Goal: Task Accomplishment & Management: Use online tool/utility

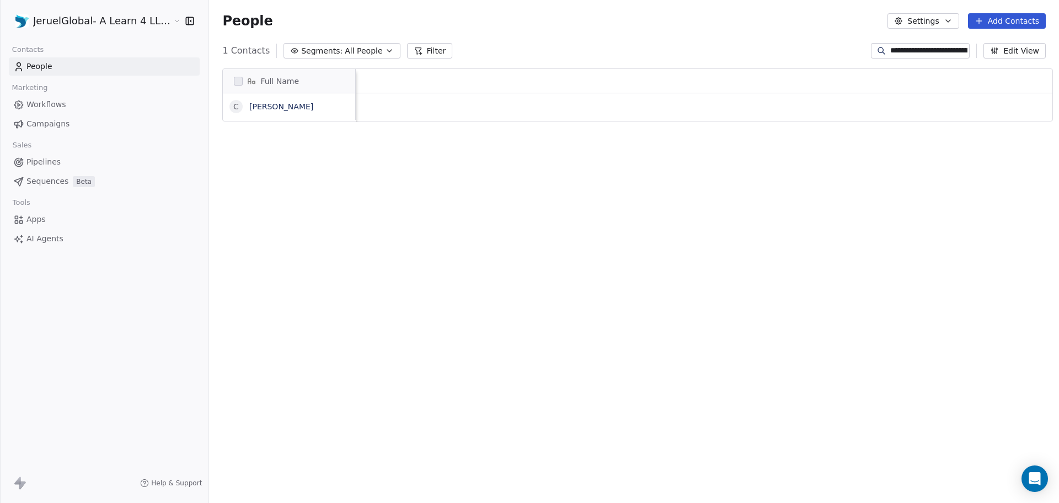
scroll to position [434, 850]
click at [39, 65] on span "People" at bounding box center [39, 67] width 26 height 12
click at [60, 109] on span "Workflows" at bounding box center [46, 105] width 40 height 12
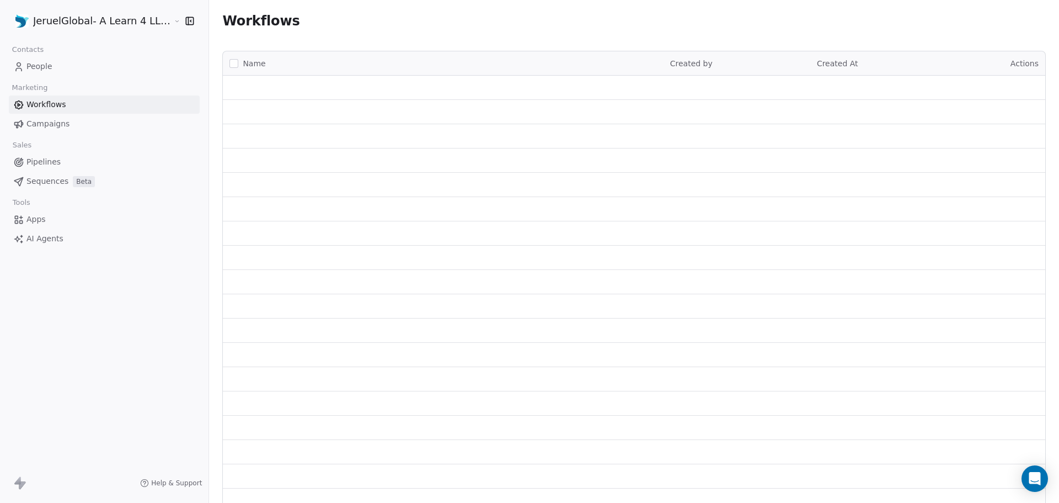
click at [61, 121] on span "Campaigns" at bounding box center [47, 124] width 43 height 12
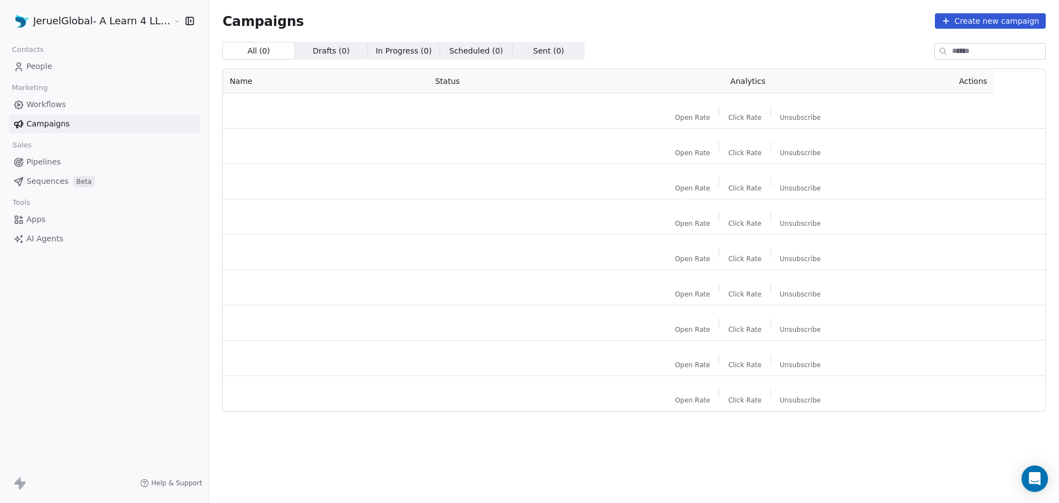
click at [34, 67] on span "People" at bounding box center [39, 67] width 26 height 12
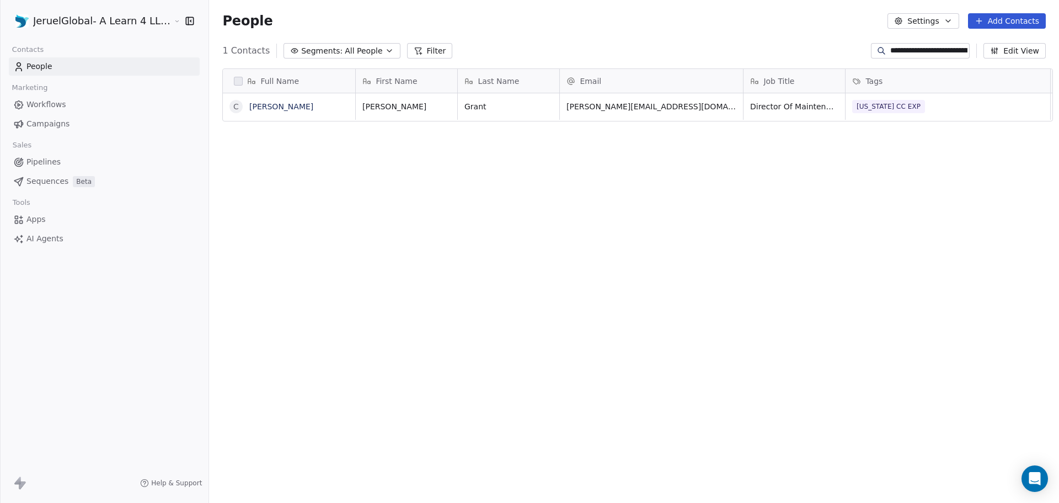
scroll to position [434, 850]
click at [932, 51] on input "**********" at bounding box center [929, 50] width 77 height 11
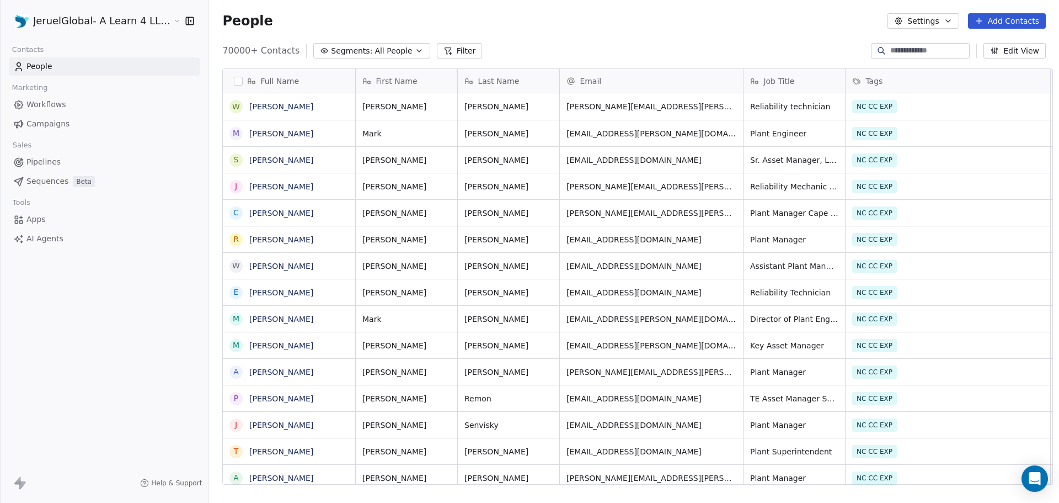
click at [438, 47] on button "Filter" at bounding box center [460, 50] width 46 height 15
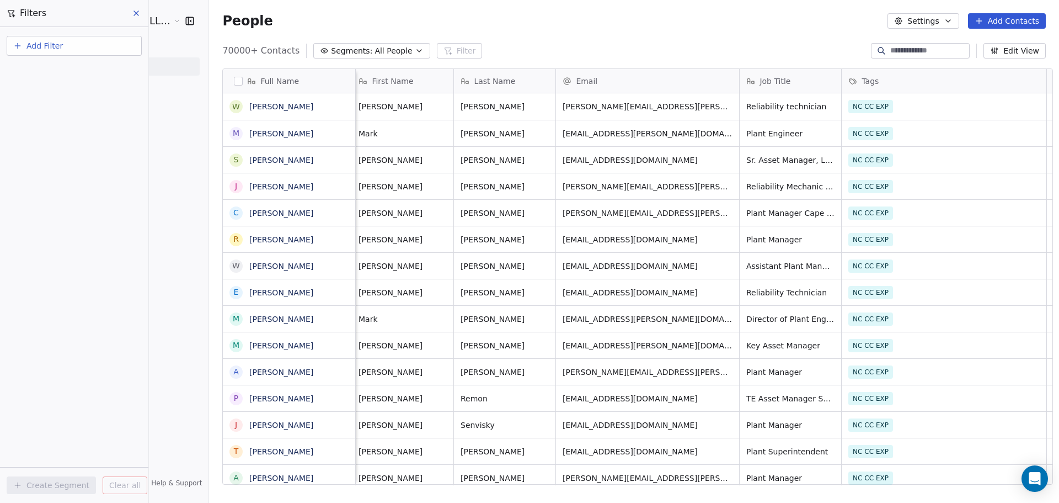
scroll to position [0, 0]
click at [81, 44] on button "Add Filter" at bounding box center [74, 46] width 135 height 20
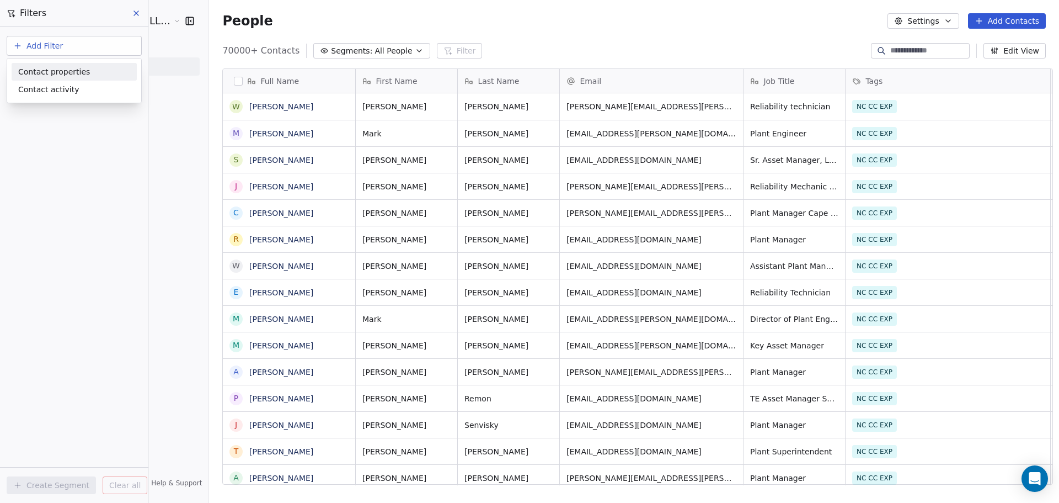
click at [90, 70] on div "Contact properties" at bounding box center [74, 72] width 112 height 12
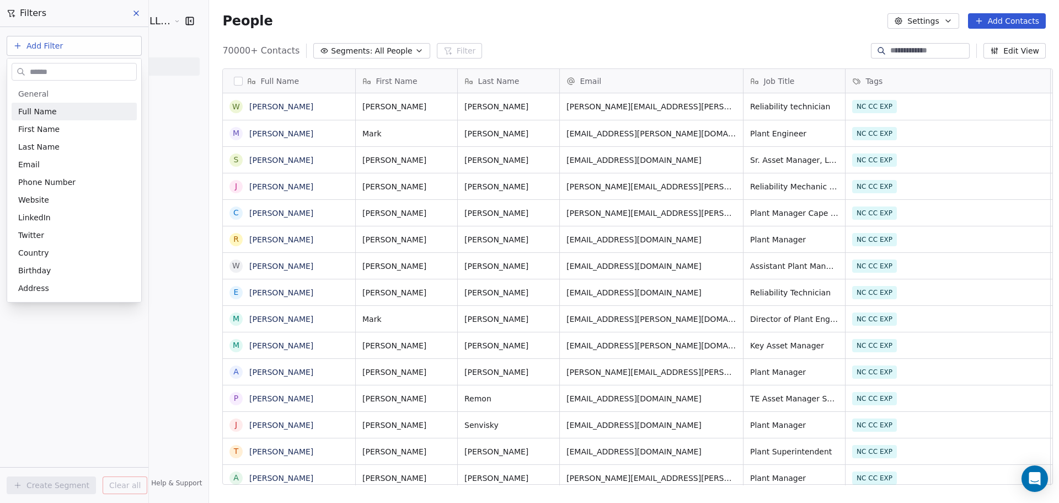
click at [90, 72] on input "text" at bounding box center [82, 72] width 109 height 16
type input "****"
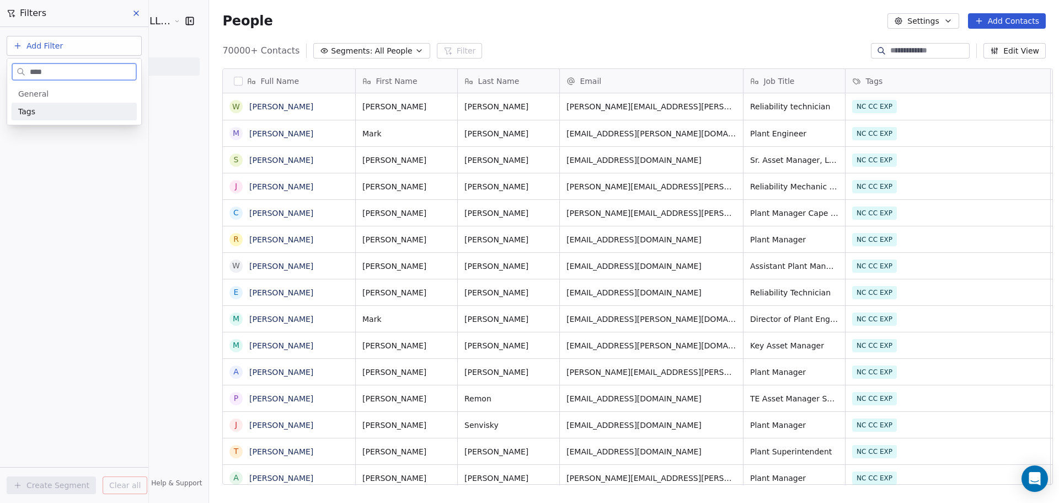
click at [44, 114] on div "Tags" at bounding box center [74, 111] width 112 height 11
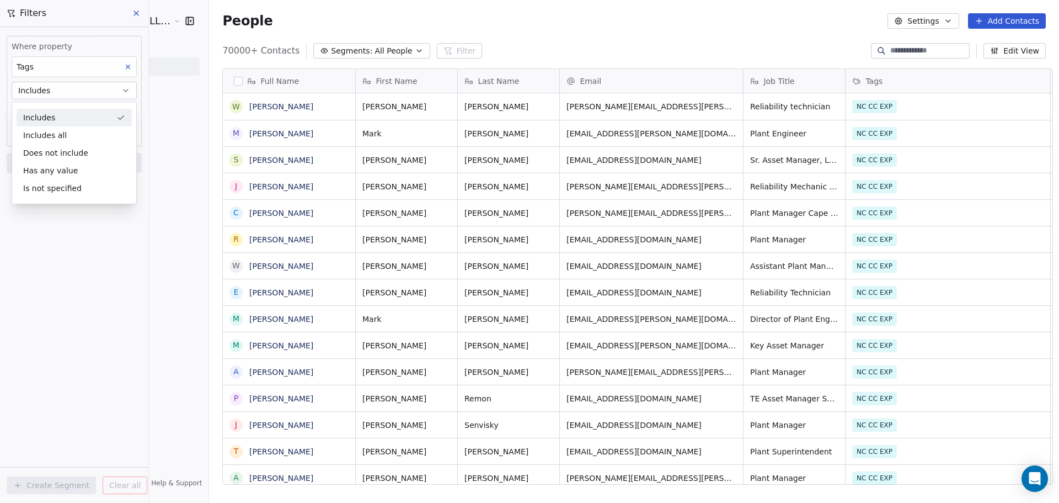
click at [74, 113] on div "Includes" at bounding box center [74, 118] width 115 height 18
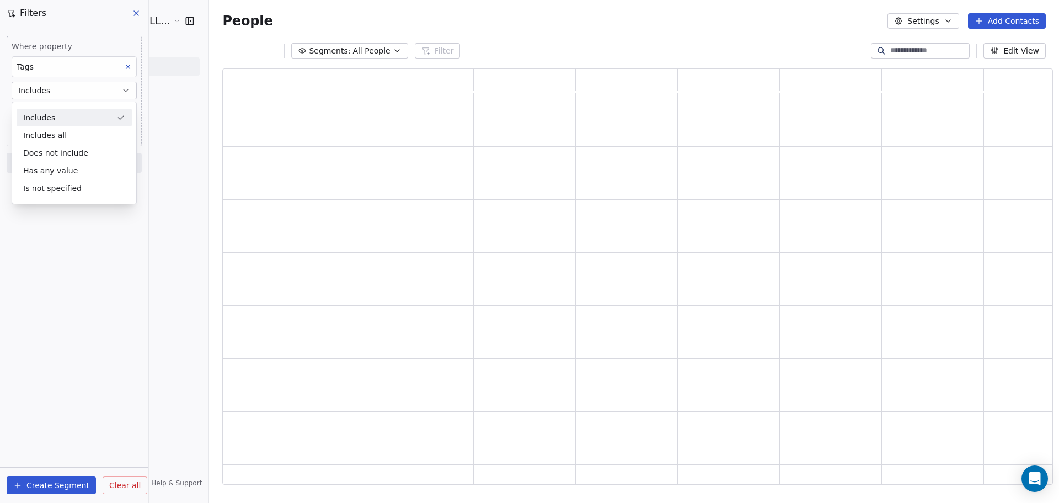
scroll to position [407, 823]
click at [65, 111] on body "JeruelGlobal- A Learn 4 LLC Company Contacts People Marketing Workflows Campaig…" at bounding box center [529, 251] width 1059 height 503
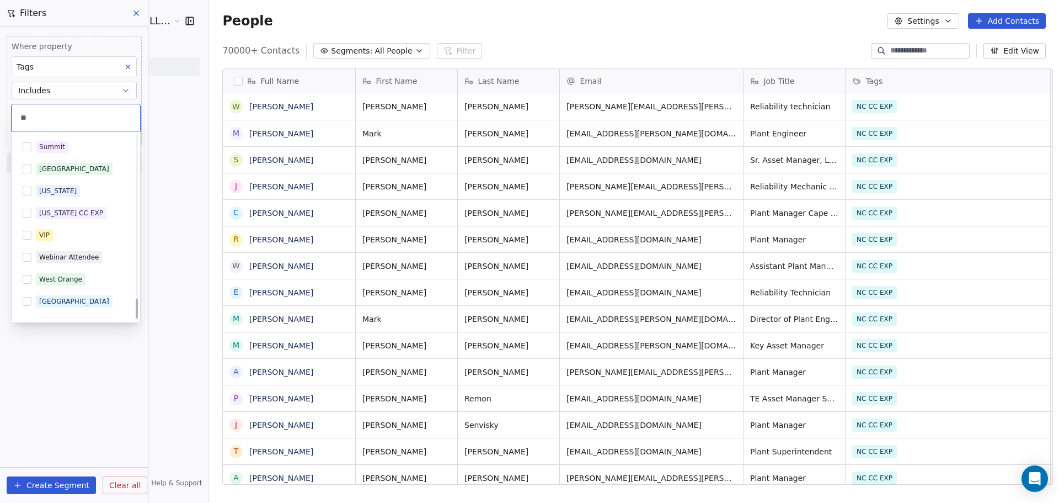
scroll to position [0, 0]
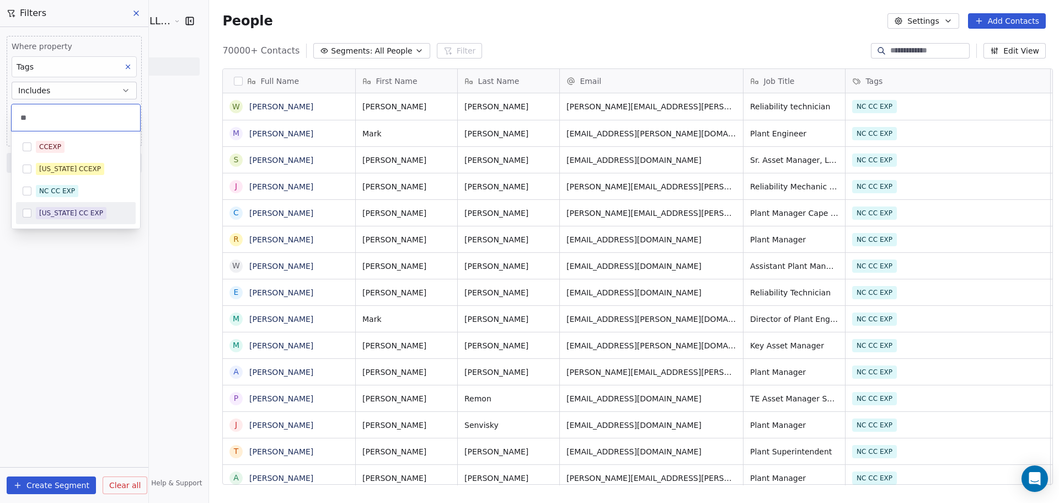
type input "**"
click at [59, 215] on div "[US_STATE] CC EXP" at bounding box center [71, 213] width 64 height 10
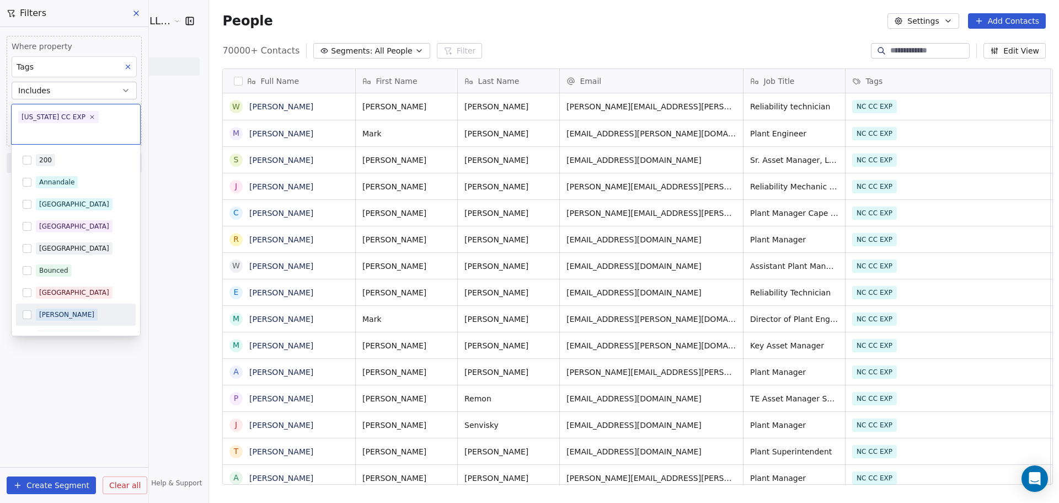
click at [109, 379] on html "JeruelGlobal- A Learn 4 LLC Company Contacts People Marketing Workflows Campaig…" at bounding box center [529, 251] width 1059 height 503
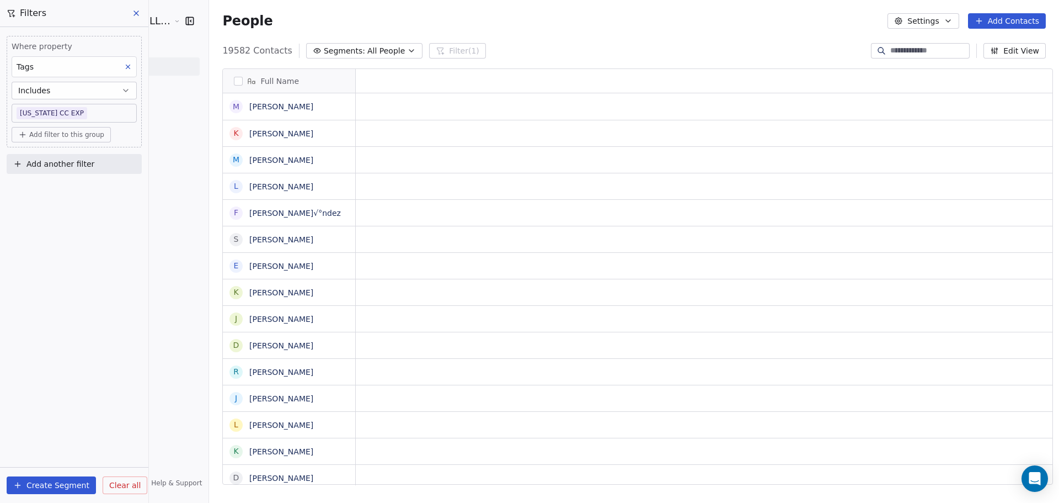
scroll to position [434, 850]
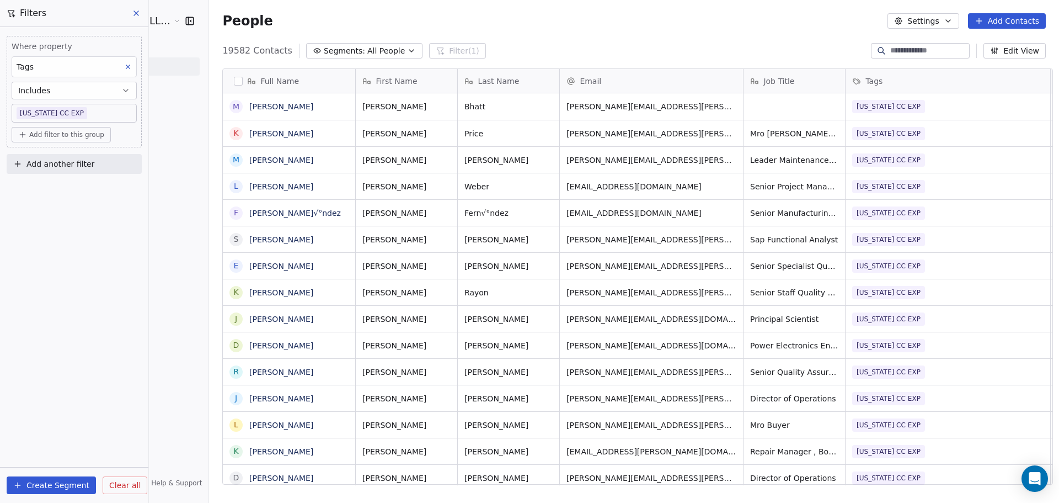
click at [77, 164] on span "Add another filter" at bounding box center [60, 164] width 68 height 12
click at [69, 212] on span "Contact activity" at bounding box center [48, 208] width 61 height 12
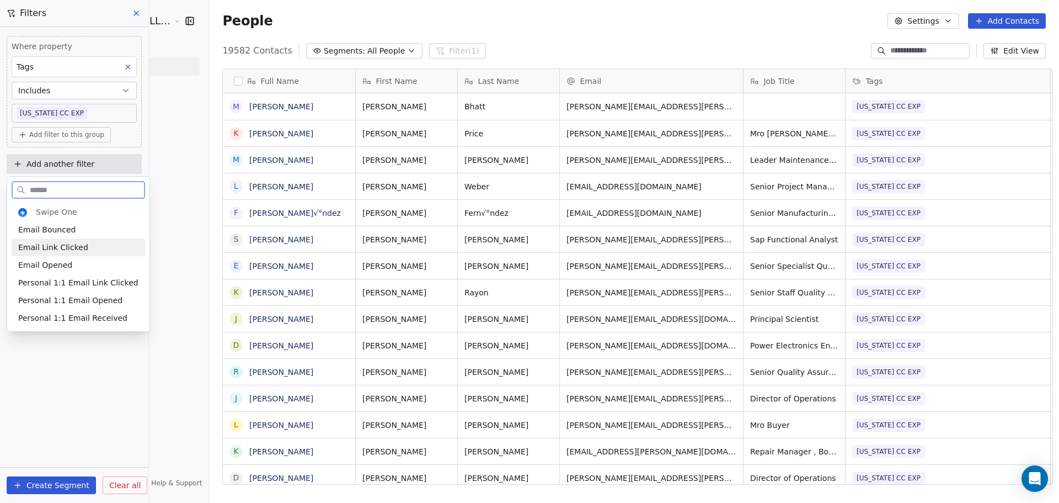
click at [83, 248] on div "Email Link Clicked" at bounding box center [78, 247] width 120 height 11
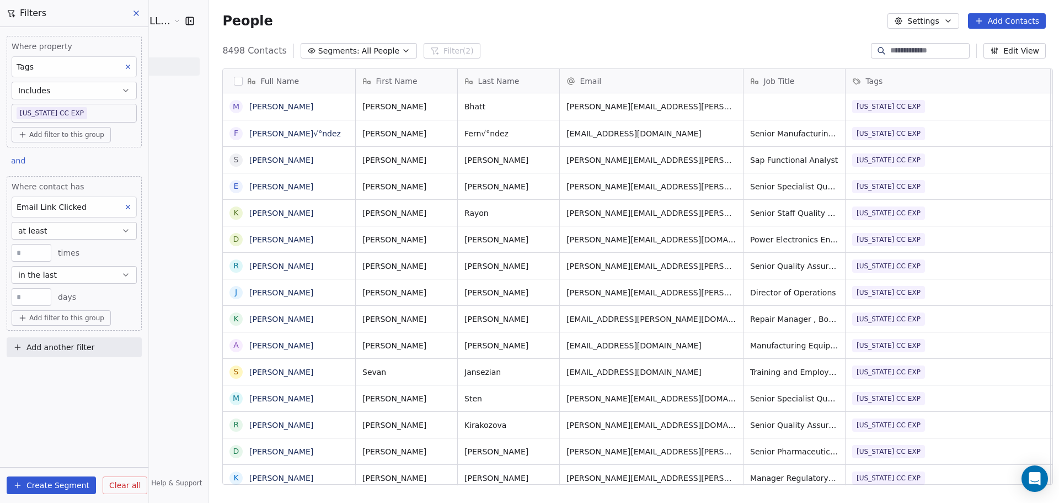
click at [363, 49] on span "All People" at bounding box center [381, 51] width 38 height 12
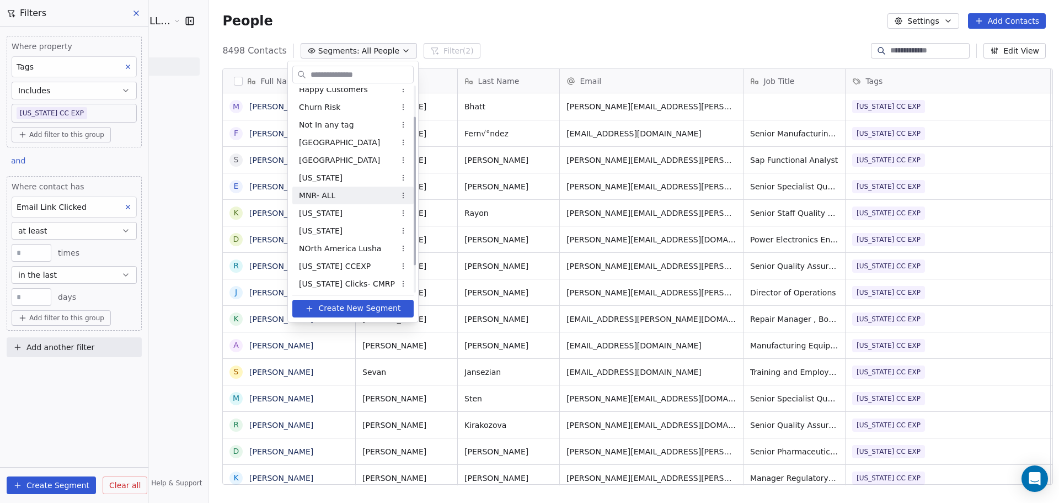
scroll to position [80, 0]
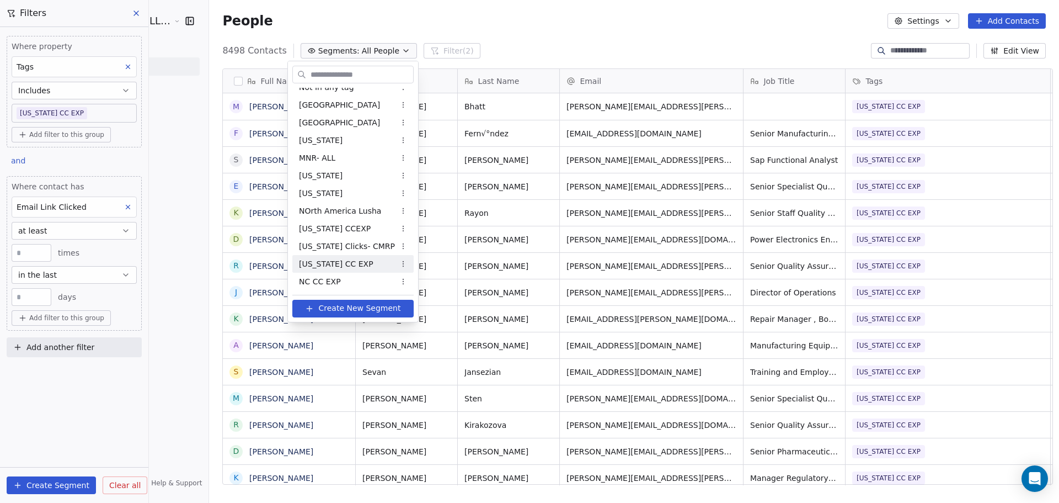
click at [111, 389] on html "JeruelGlobal- A Learn 4 LLC Company Contacts People Marketing Workflows Campaig…" at bounding box center [529, 251] width 1059 height 503
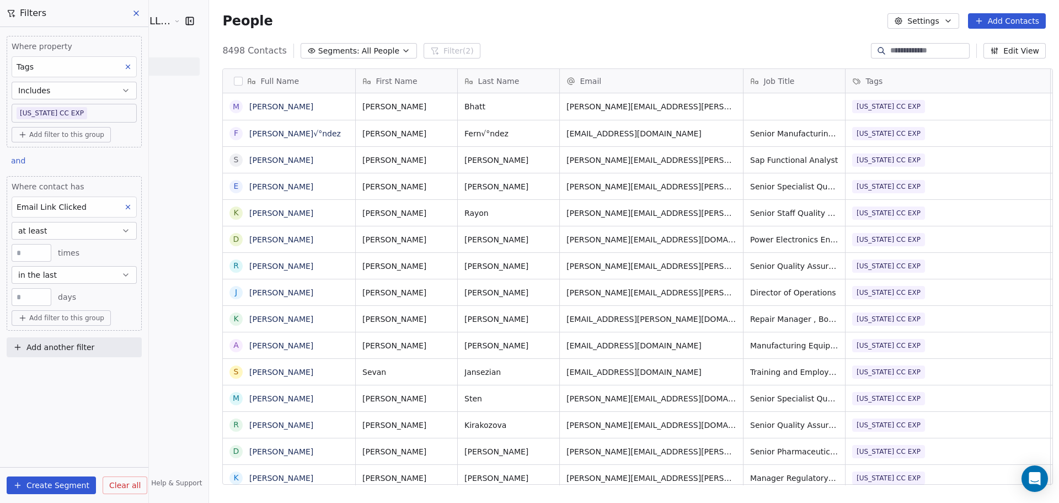
click at [47, 300] on input "**" at bounding box center [31, 297] width 34 height 8
type input "**"
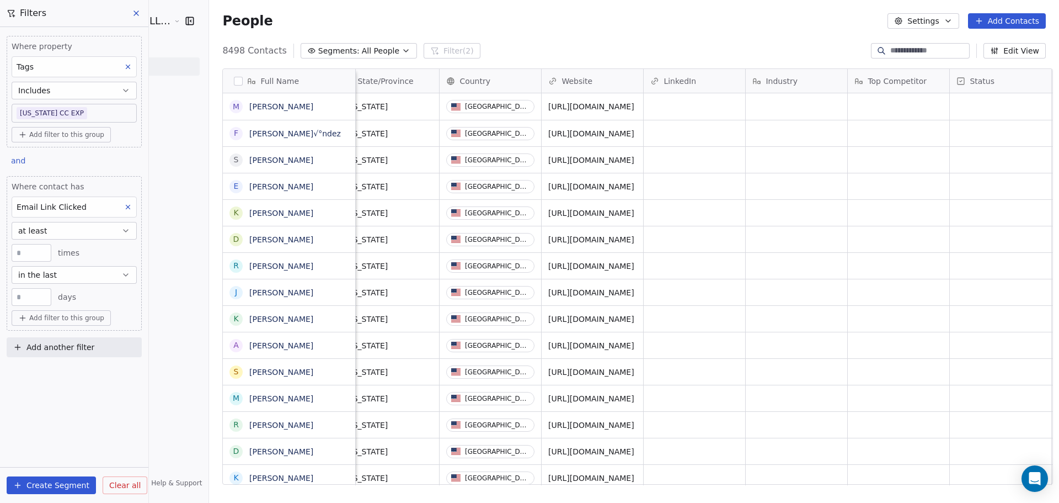
scroll to position [0, 828]
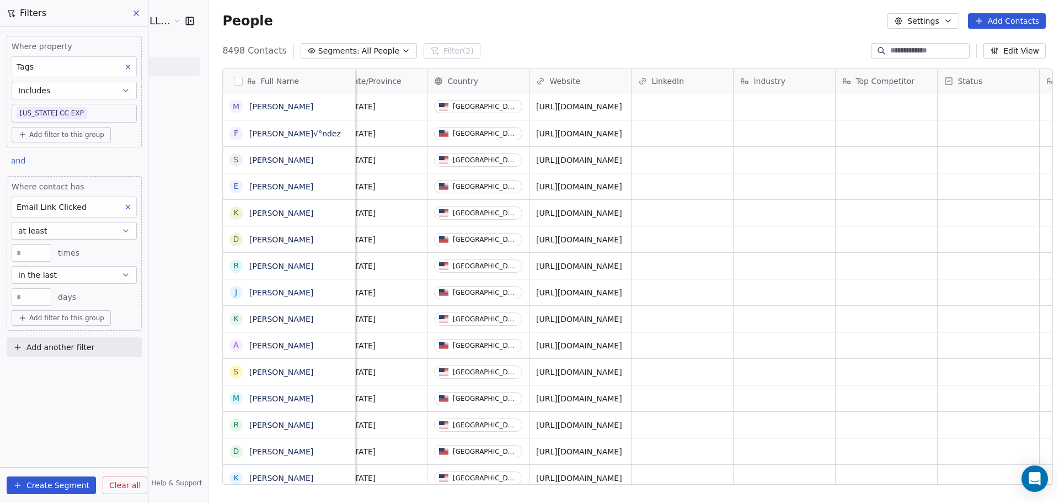
click at [61, 348] on span "Add another filter" at bounding box center [60, 348] width 68 height 12
click at [57, 372] on span "Contact properties" at bounding box center [54, 373] width 72 height 12
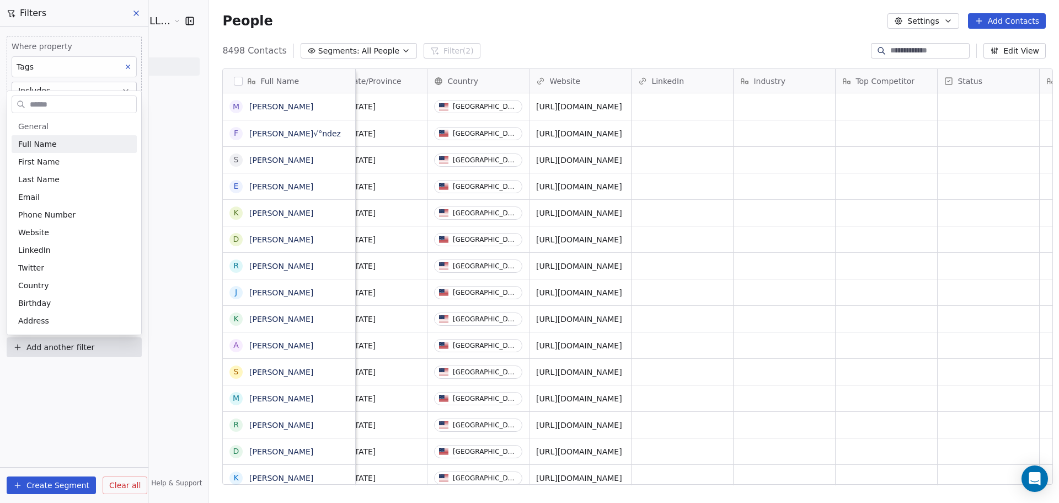
click at [67, 105] on input "text" at bounding box center [82, 105] width 109 height 16
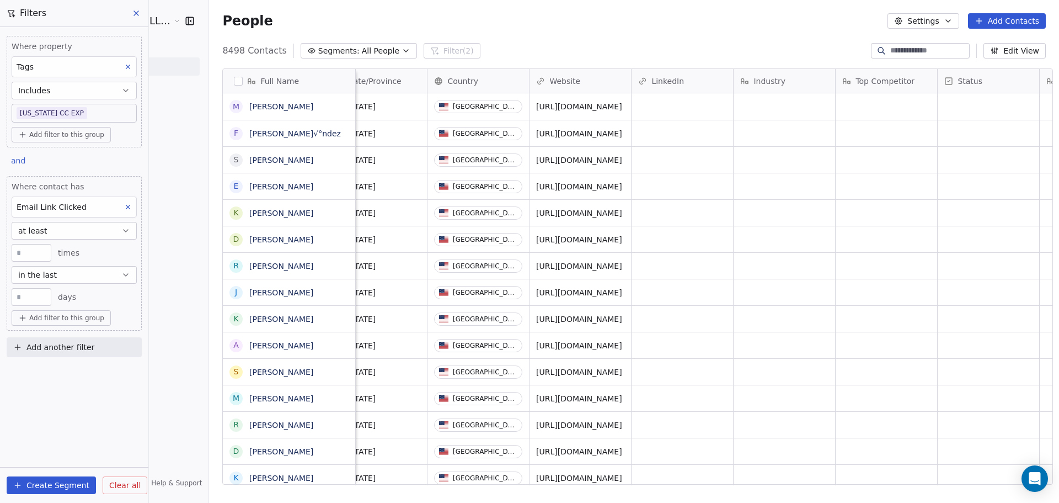
click at [542, 12] on html "JeruelGlobal- A Learn 4 LLC Company Contacts People Marketing Workflows Campaig…" at bounding box center [529, 251] width 1059 height 503
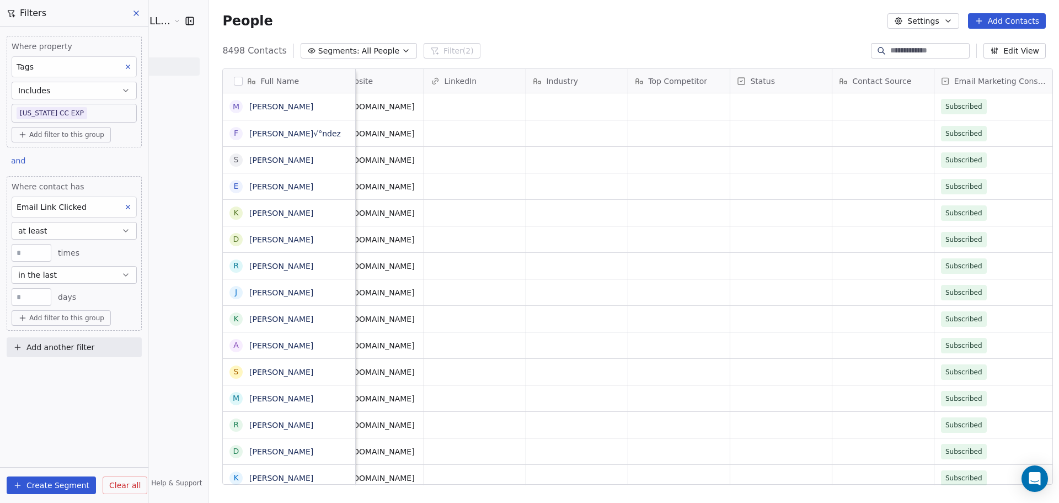
scroll to position [0, 1173]
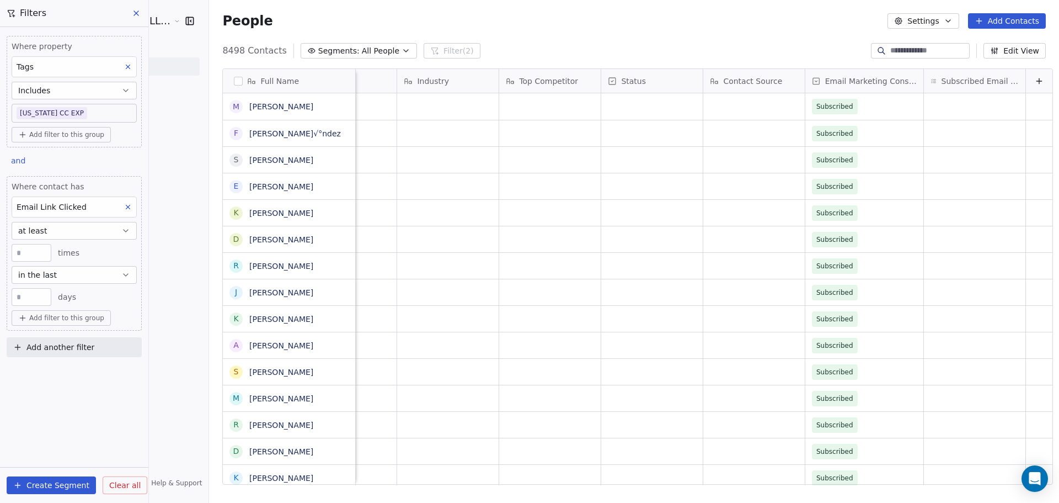
click at [92, 344] on button "Add another filter" at bounding box center [74, 347] width 135 height 20
click at [81, 376] on span "Contact properties" at bounding box center [54, 373] width 72 height 12
type input "*****"
click at [67, 420] on div "Email Marketing Consent" at bounding box center [74, 413] width 125 height 18
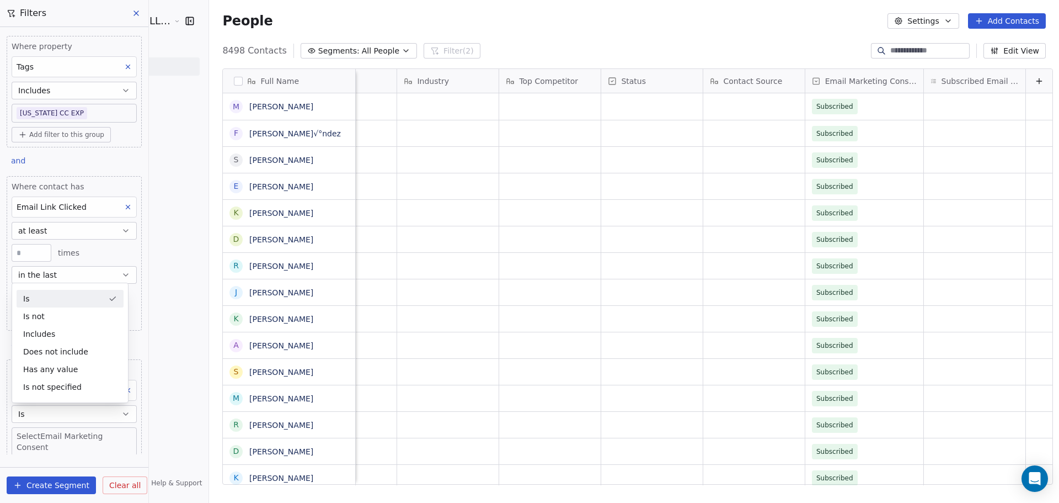
click at [40, 304] on div "Is" at bounding box center [70, 299] width 107 height 18
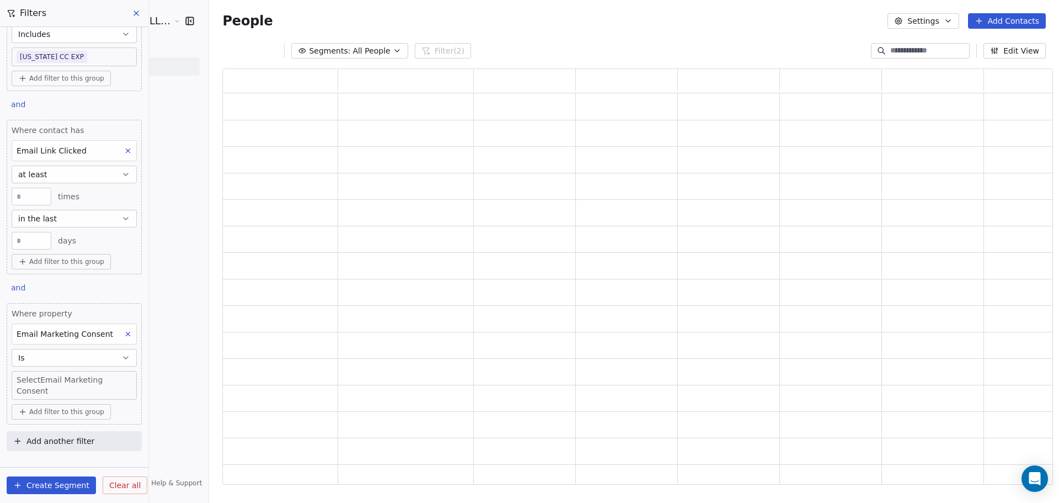
scroll to position [57, 0]
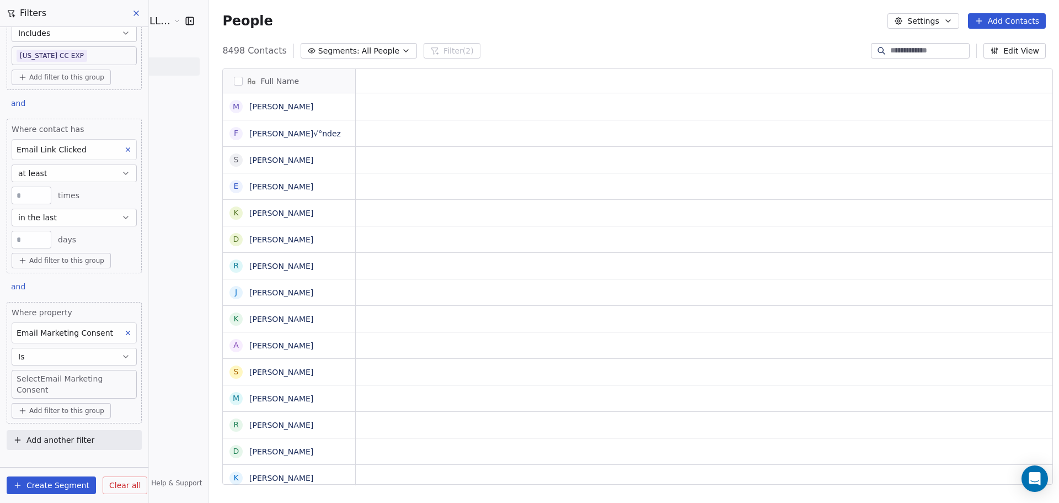
click at [64, 381] on body "JeruelGlobal- A Learn 4 LLC Company Contacts People Marketing Workflows Campaig…" at bounding box center [529, 251] width 1059 height 503
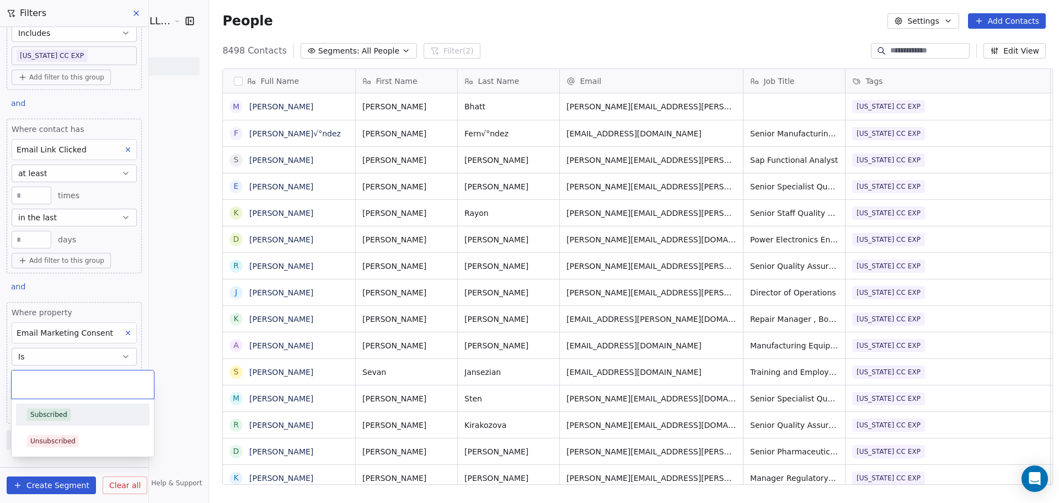
scroll to position [434, 850]
click at [54, 413] on div "Subscribed" at bounding box center [48, 414] width 37 height 10
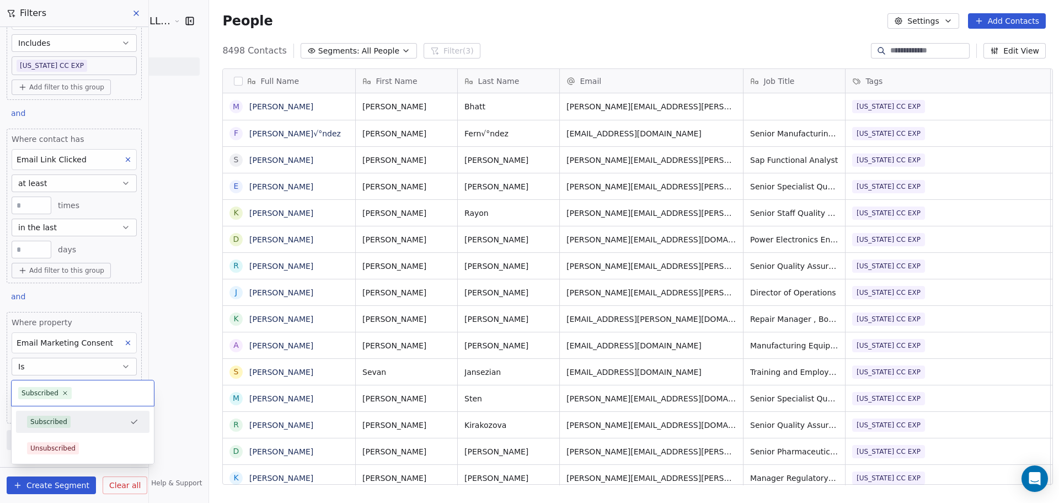
scroll to position [47, 0]
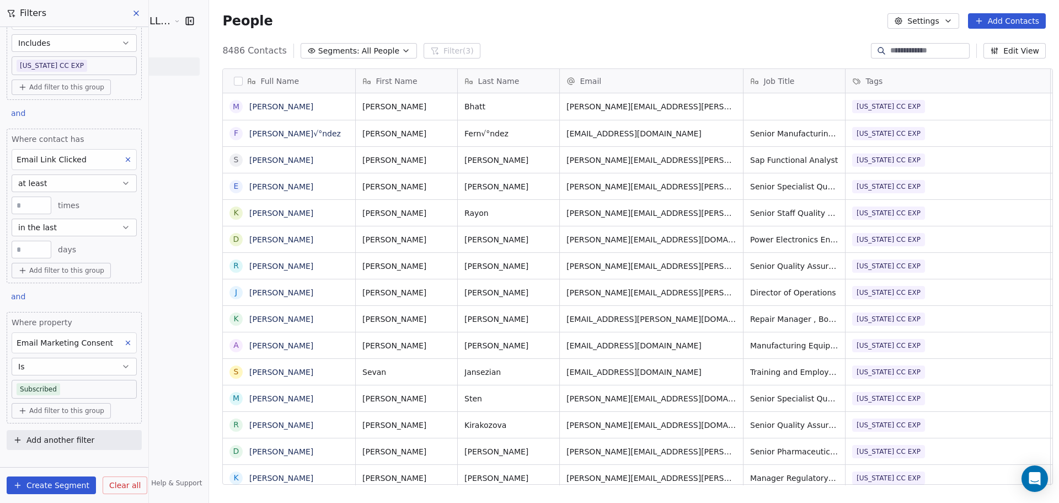
click at [725, 18] on div "People Settings Add Contacts" at bounding box center [634, 20] width 824 height 15
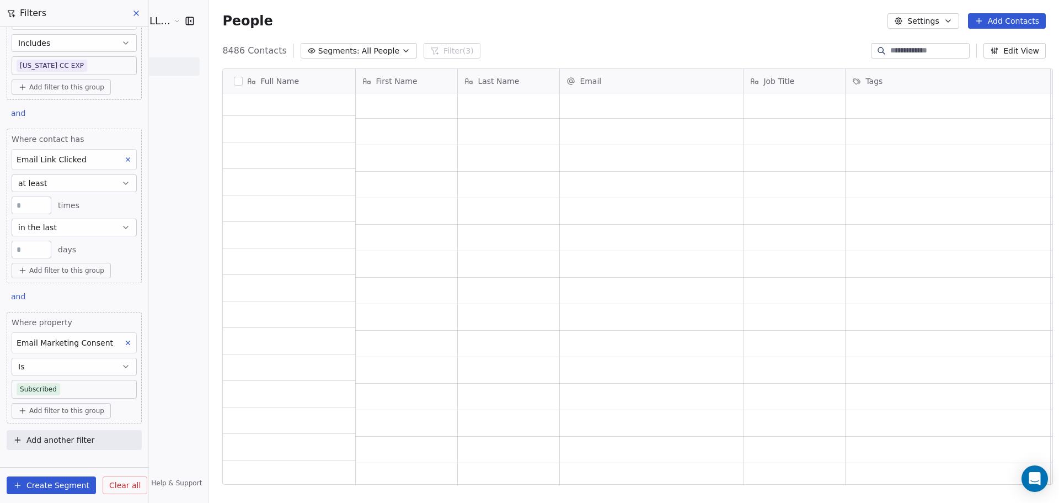
scroll to position [1435, 0]
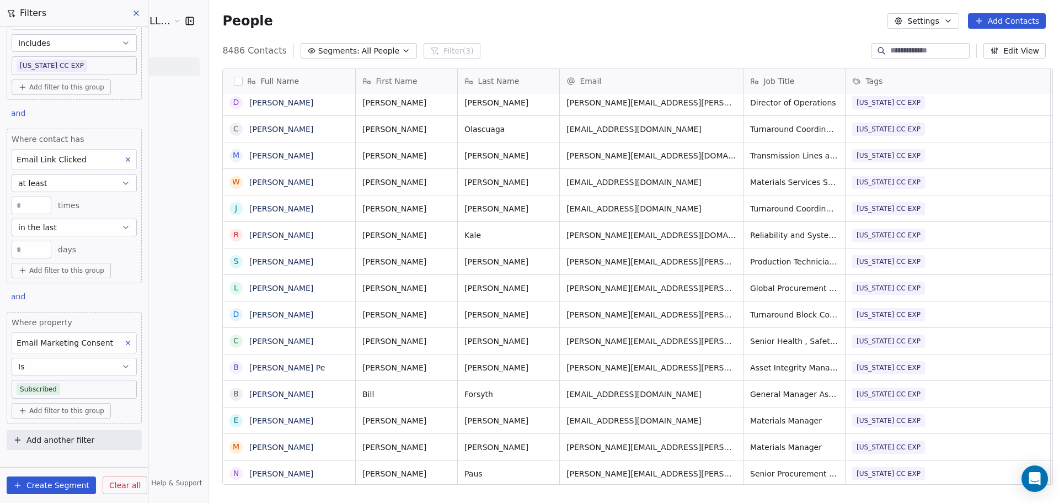
click at [45, 486] on button "Create Segment" at bounding box center [51, 485] width 89 height 18
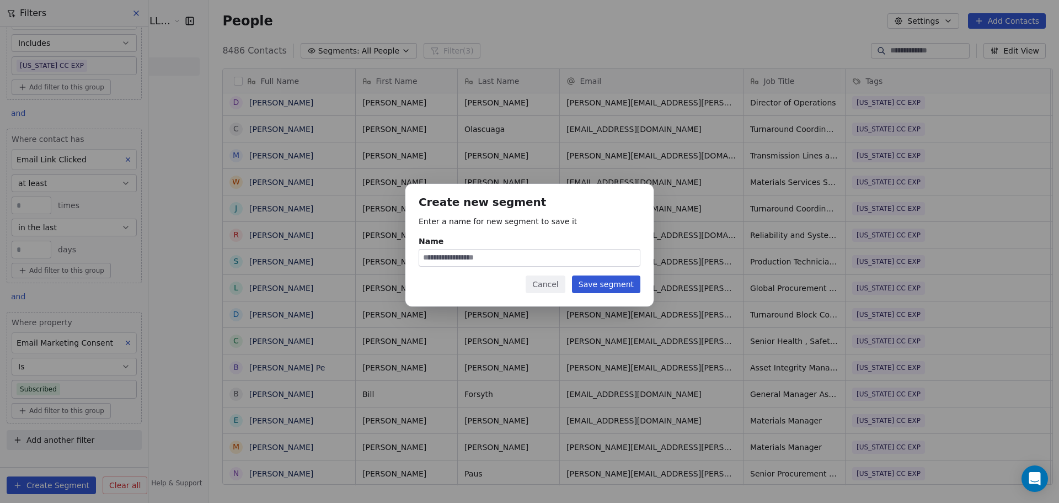
click at [504, 262] on input "Name" at bounding box center [529, 257] width 221 height 17
type input "**********"
click at [617, 285] on button "Save segment" at bounding box center [606, 284] width 68 height 18
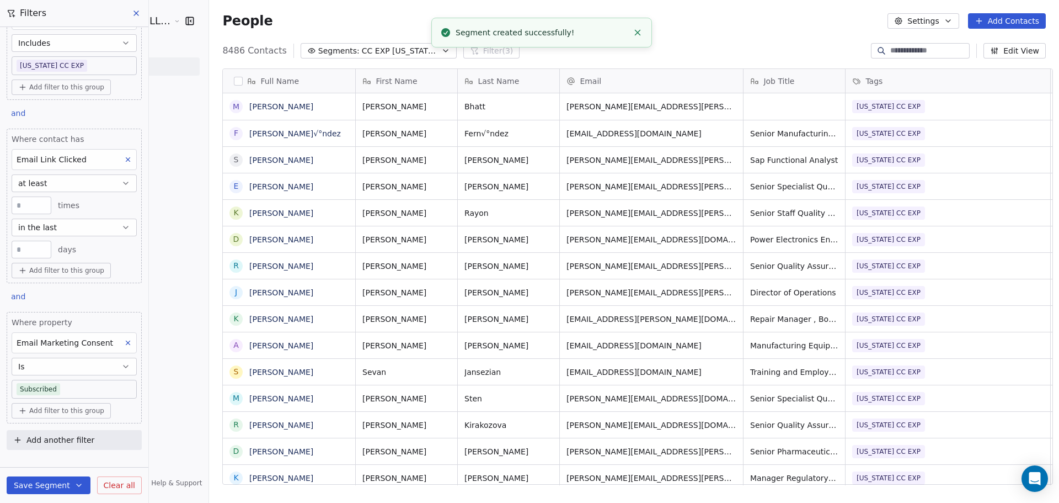
scroll to position [0, 0]
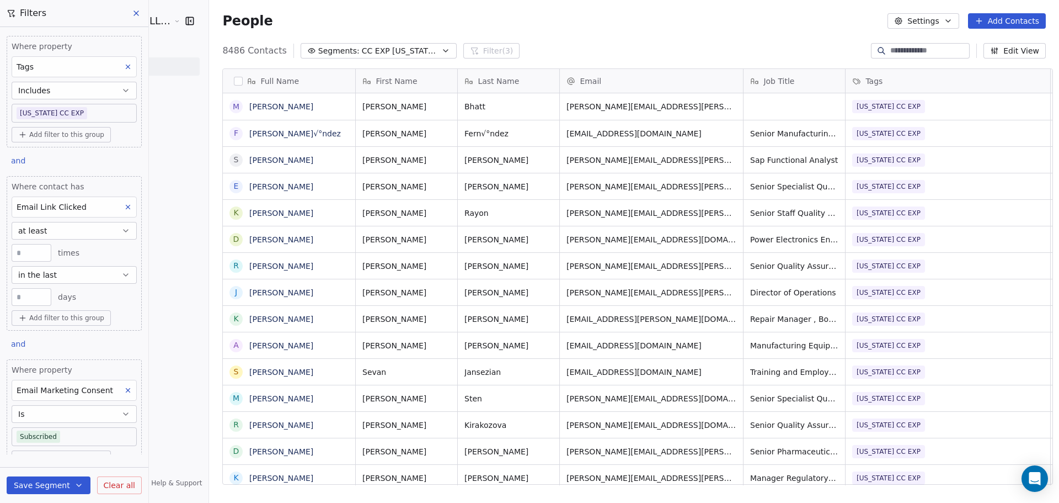
click at [97, 115] on body "JeruelGlobal- A Learn 4 LLC Company Contacts People Marketing Workflows Campaig…" at bounding box center [529, 251] width 1059 height 503
type input "*****"
click at [57, 149] on div "[US_STATE] CCEXP" at bounding box center [70, 147] width 62 height 10
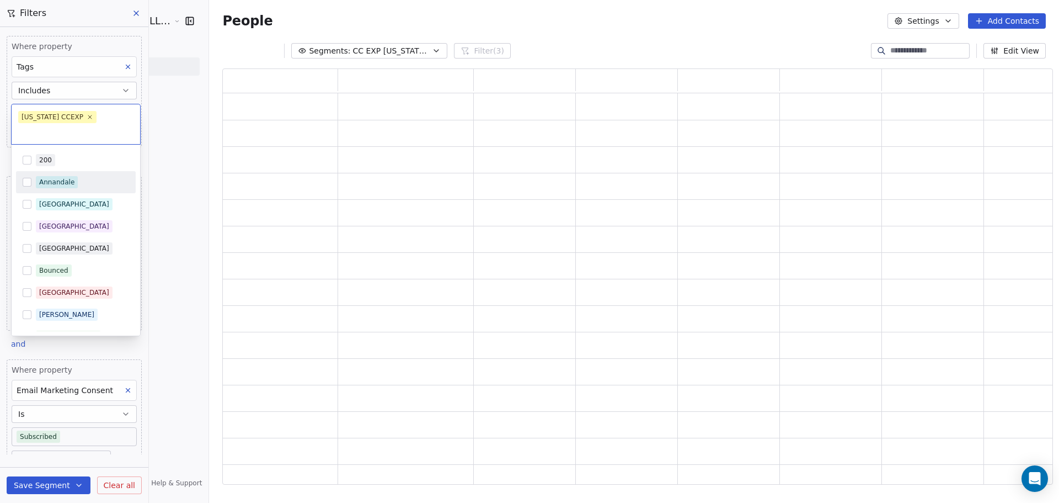
click at [183, 84] on html "JeruelGlobal- A Learn 4 LLC Company Contacts People Marketing Workflows Campaig…" at bounding box center [529, 251] width 1059 height 503
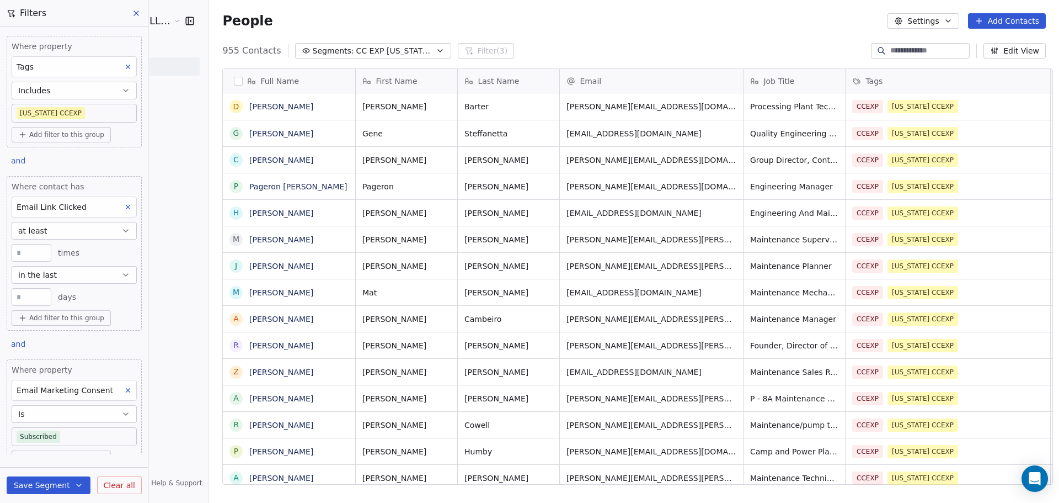
scroll to position [47, 0]
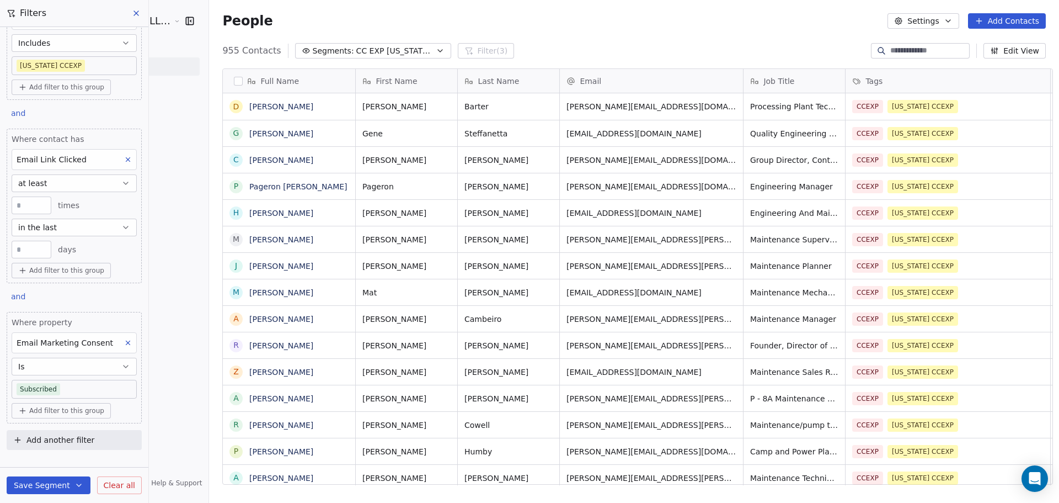
click at [49, 486] on button "Save Segment" at bounding box center [49, 485] width 84 height 18
click at [56, 435] on span "Create new segment" at bounding box center [71, 434] width 81 height 11
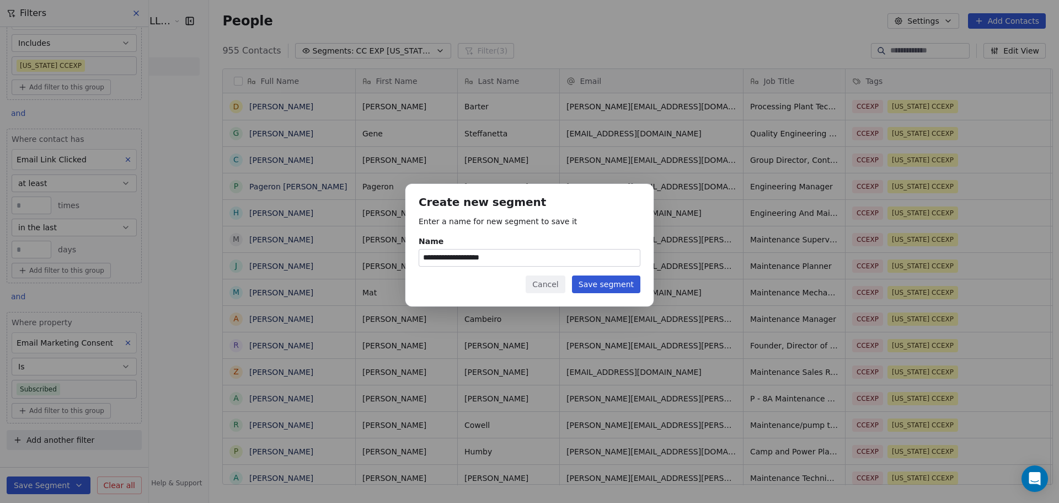
click at [455, 256] on input "**********" at bounding box center [529, 257] width 221 height 17
type input "**********"
click at [613, 286] on button "Save segment" at bounding box center [606, 284] width 68 height 18
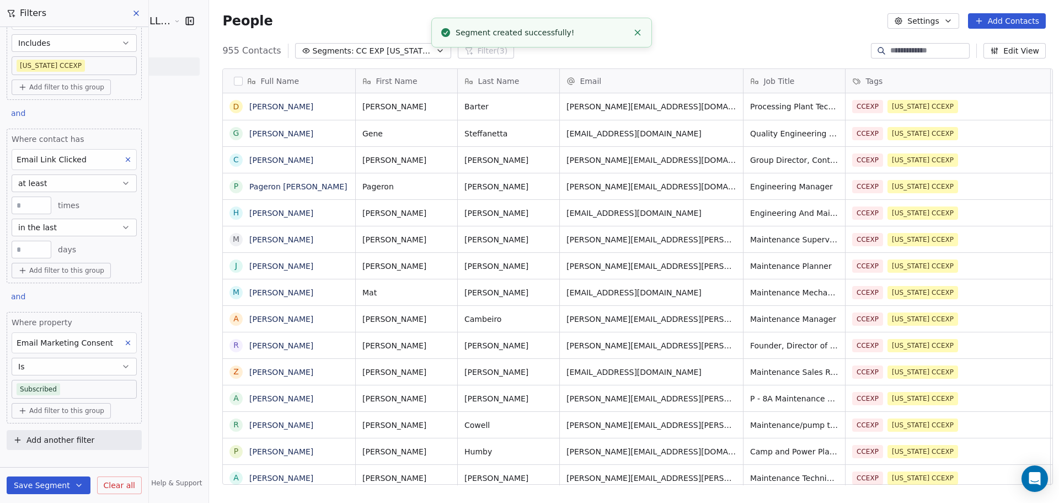
click at [79, 70] on body "JeruelGlobal- A Learn 4 LLC Company Contacts People Marketing Workflows Campaig…" at bounding box center [529, 251] width 1059 height 503
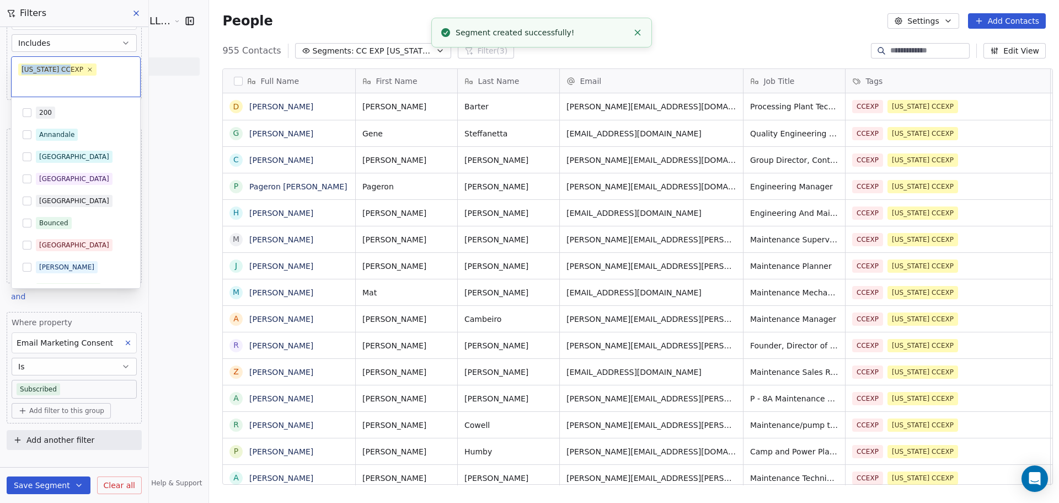
click at [79, 70] on div "[US_STATE] CCEXP" at bounding box center [76, 77] width 129 height 40
click at [86, 69] on icon at bounding box center [89, 69] width 7 height 7
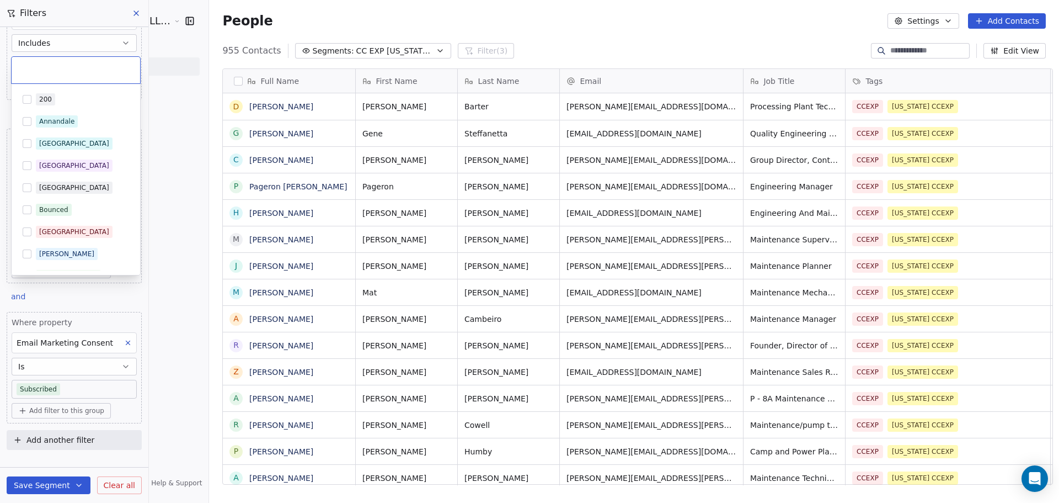
click at [73, 69] on input "text" at bounding box center [75, 70] width 115 height 12
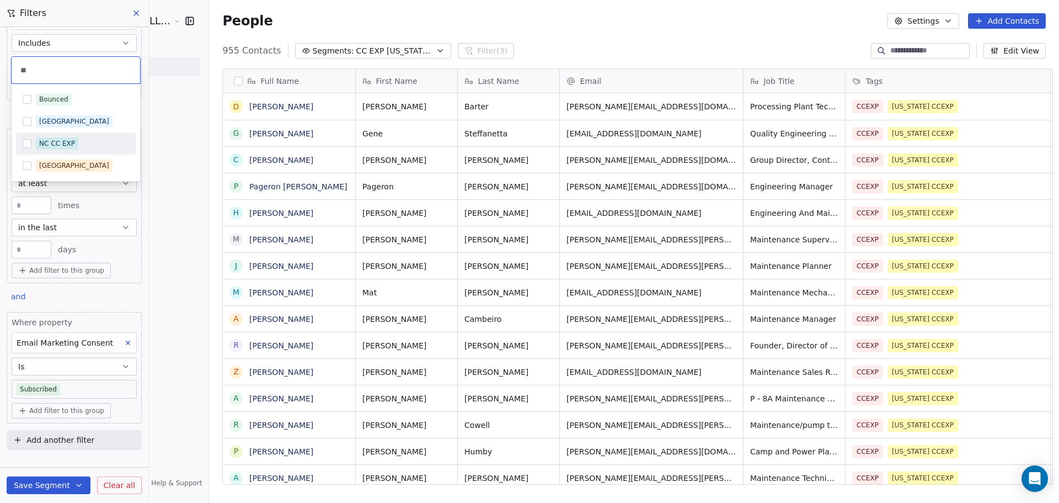
type input "**"
click at [48, 146] on div "NC CC EXP" at bounding box center [57, 143] width 36 height 10
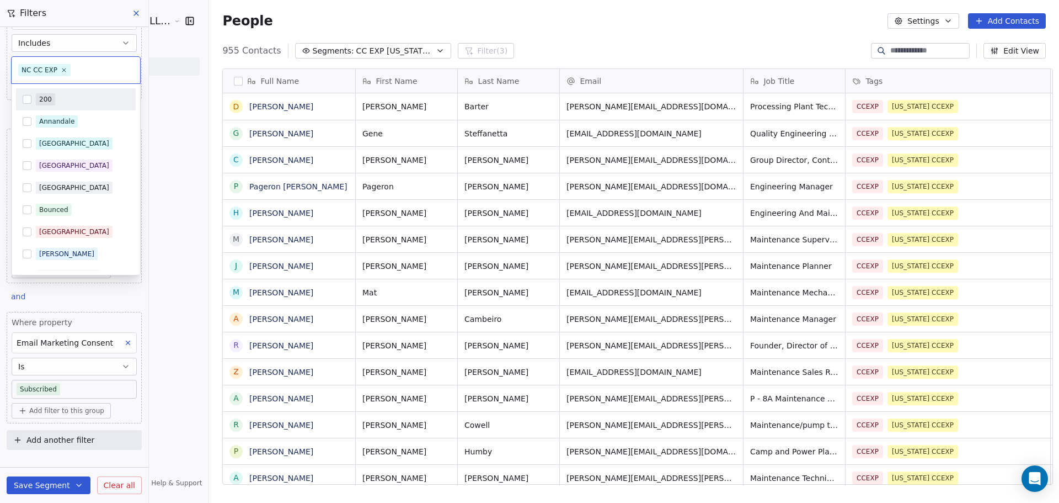
click at [172, 44] on html "JeruelGlobal- A Learn 4 LLC Company Contacts People Marketing Workflows Campaig…" at bounding box center [529, 251] width 1059 height 503
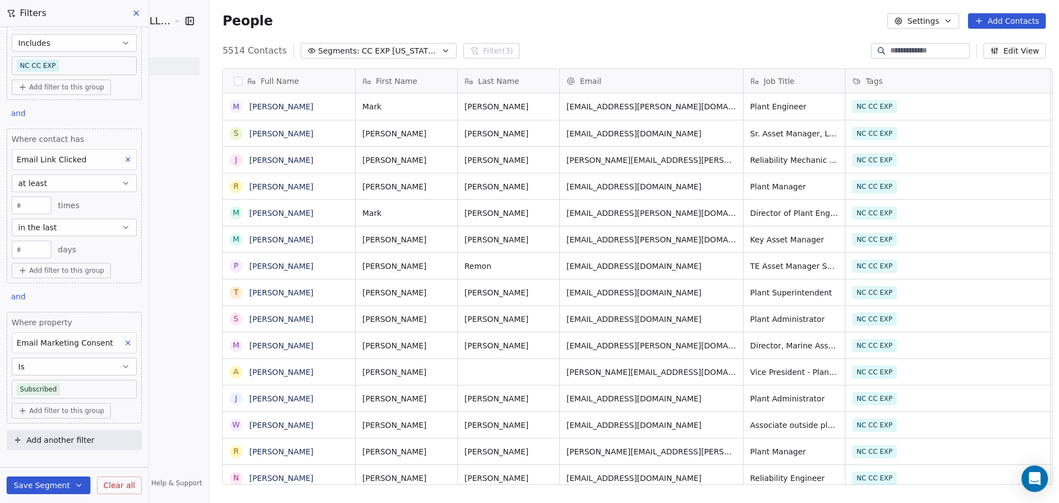
scroll to position [434, 850]
click at [68, 482] on button "Save Segment" at bounding box center [49, 485] width 84 height 18
click at [66, 440] on button "Create new segment" at bounding box center [74, 435] width 124 height 20
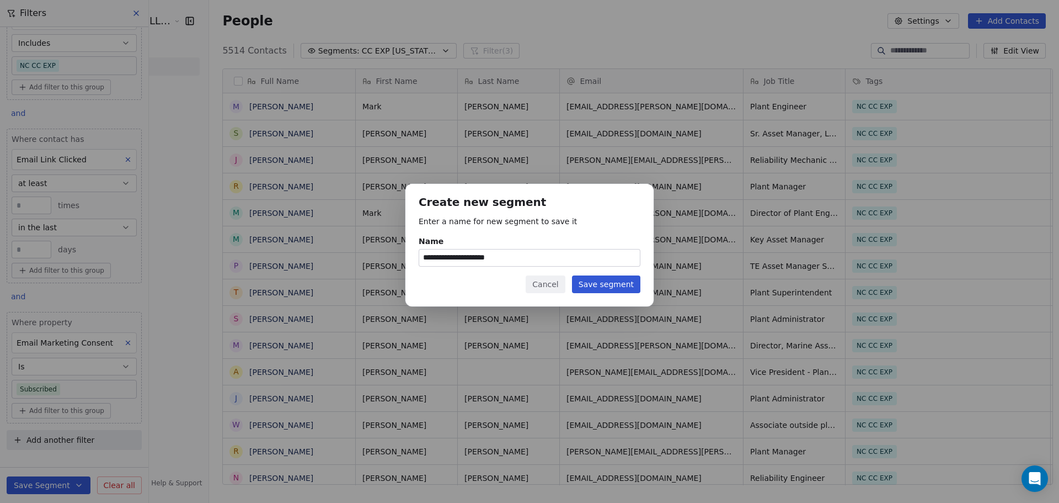
click at [455, 259] on input "**********" at bounding box center [529, 257] width 221 height 17
type input "**********"
click at [619, 287] on button "Save segment" at bounding box center [606, 284] width 68 height 18
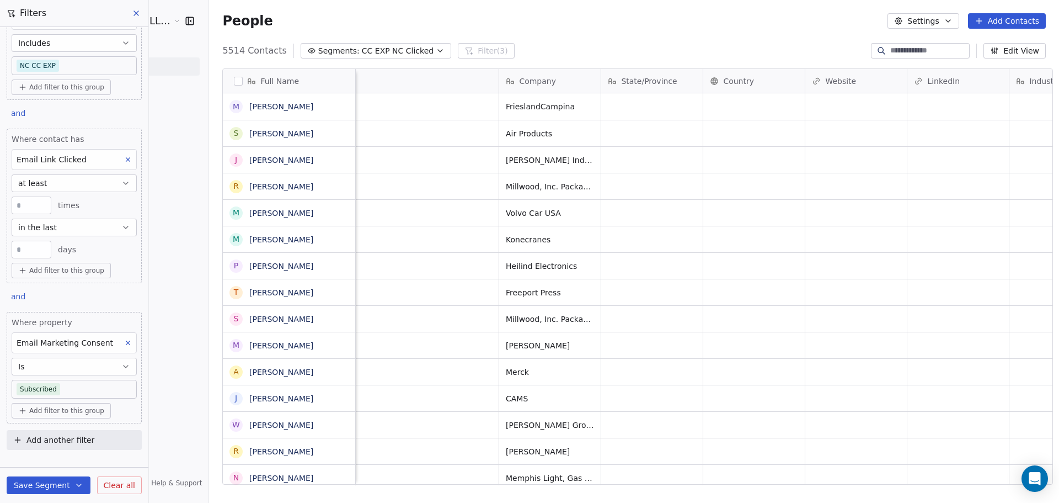
scroll to position [0, 0]
